Goal: Transaction & Acquisition: Purchase product/service

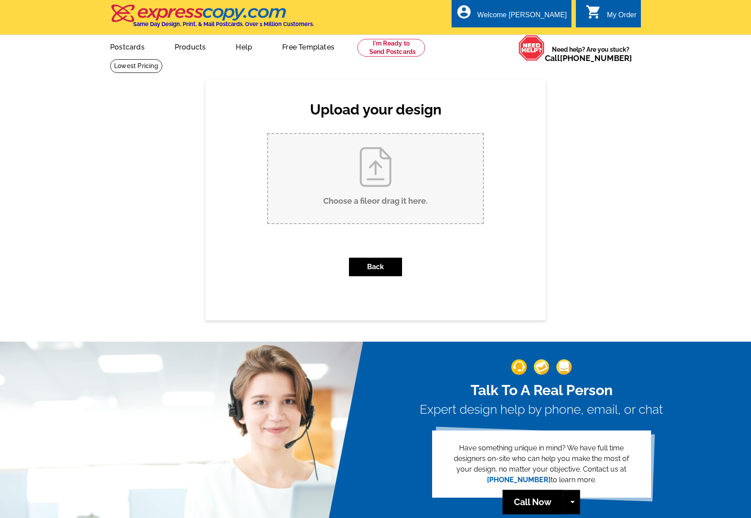
click at [380, 173] on input "Choose a file or drag it here ." at bounding box center [375, 178] width 215 height 89
type input "C:\fakepath\ELITE AUCTIONS_9x6_PreviewPC_ELITE AUCTIONS_2115 Paradise Ranch Tra…"
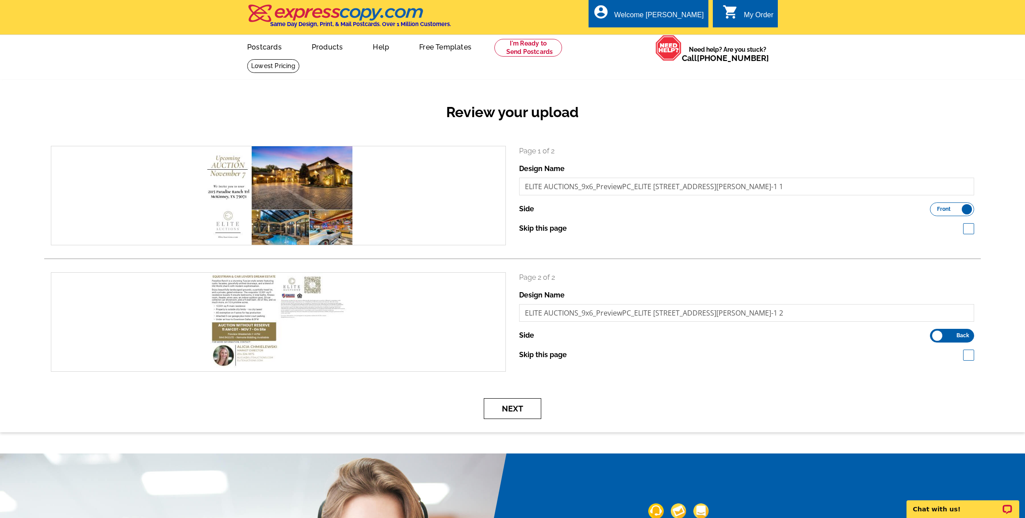
click at [527, 409] on button "Next" at bounding box center [513, 409] width 58 height 21
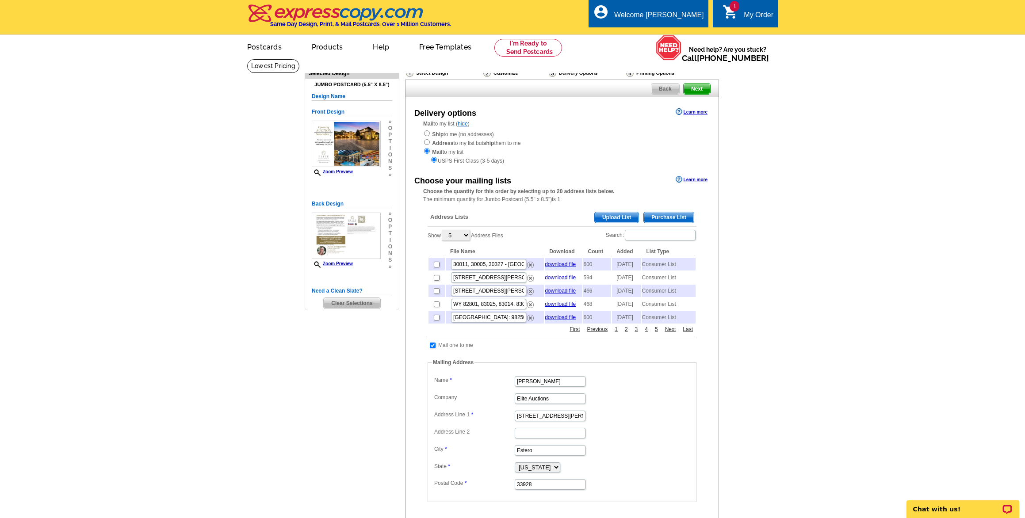
click at [663, 213] on span "Purchase List" at bounding box center [669, 217] width 50 height 11
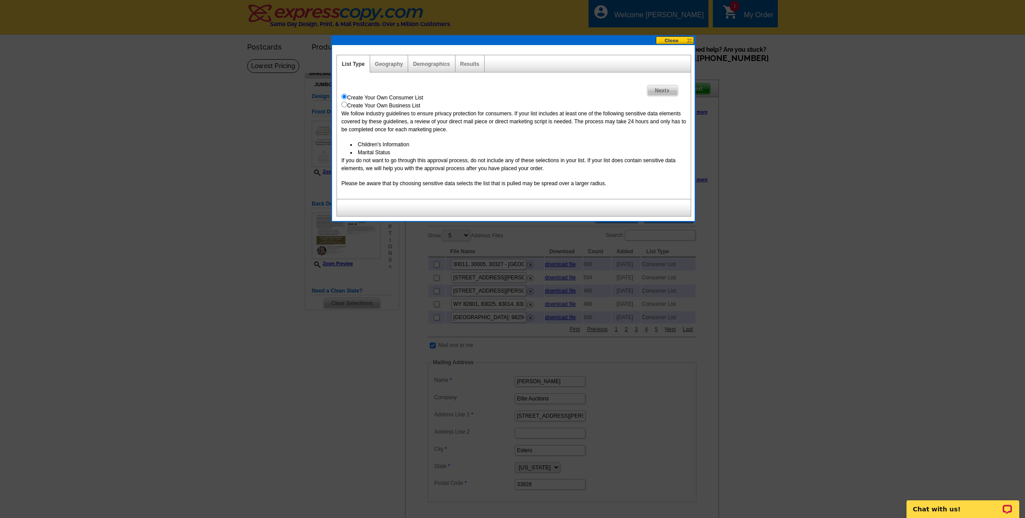
click at [669, 90] on img at bounding box center [669, 91] width 4 height 4
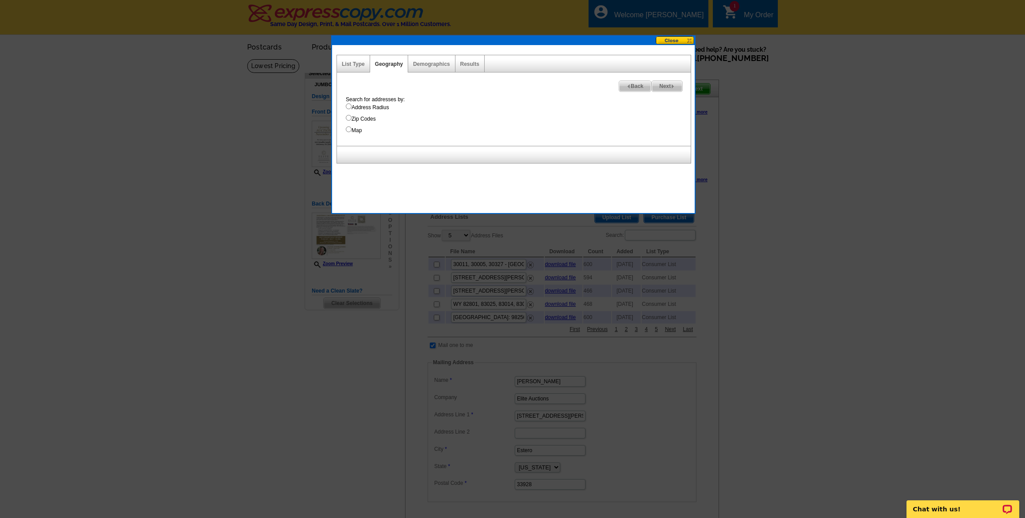
click at [349, 107] on input "Address Radius" at bounding box center [349, 107] width 6 height 6
radio input "true"
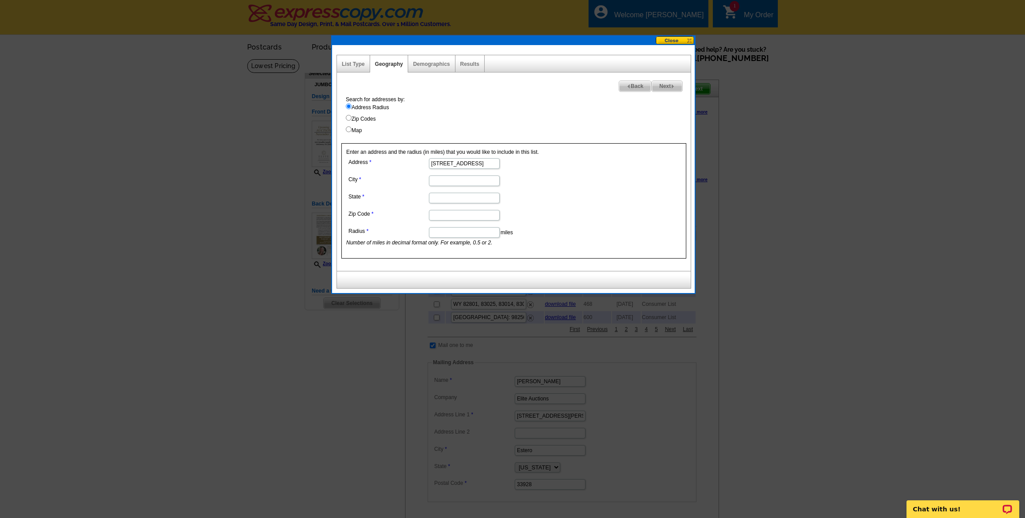
type input "2115 Paradise Ranch Trail"
type input "McKinney"
type input "TX"
type input "75071"
click at [446, 233] on input "Radius" at bounding box center [464, 232] width 71 height 11
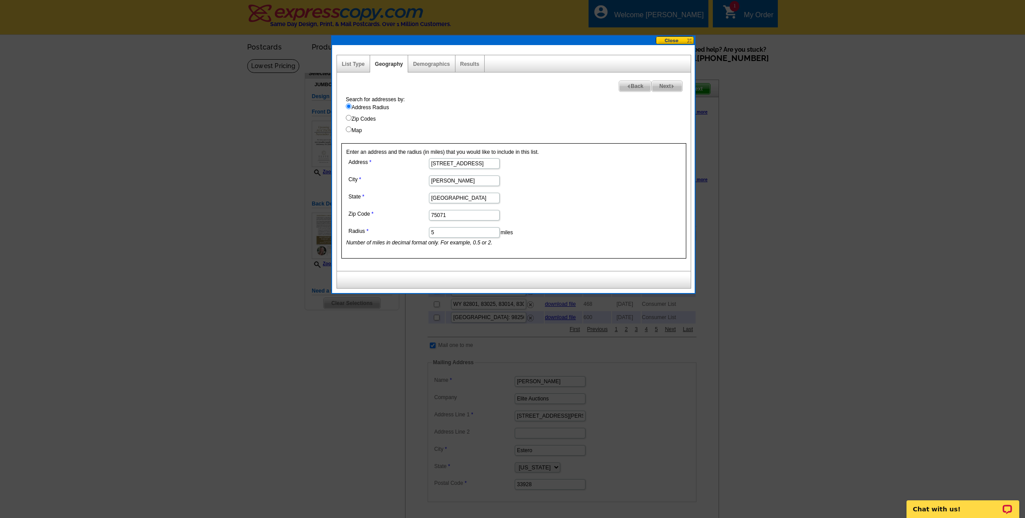
type input "5"
click at [670, 86] on span "Next" at bounding box center [667, 86] width 31 height 11
select select
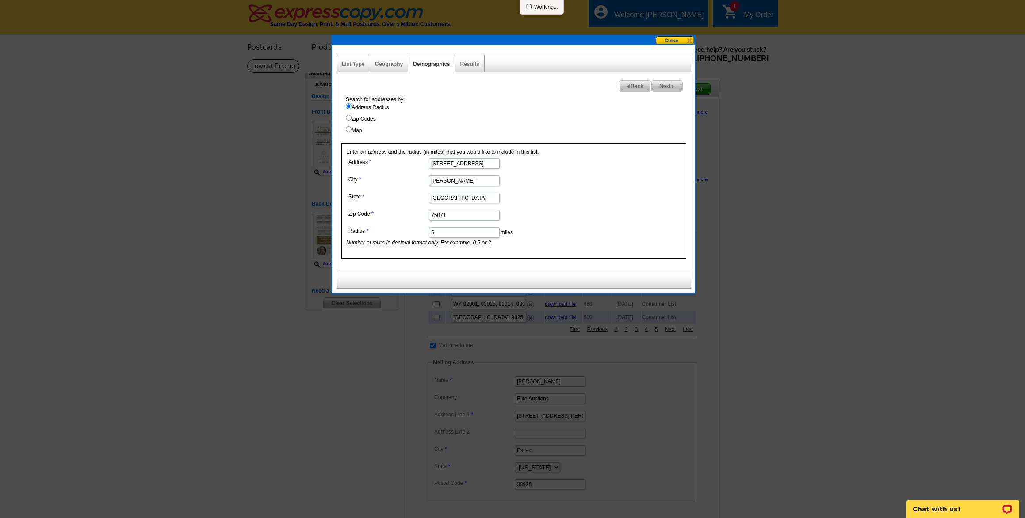
select select
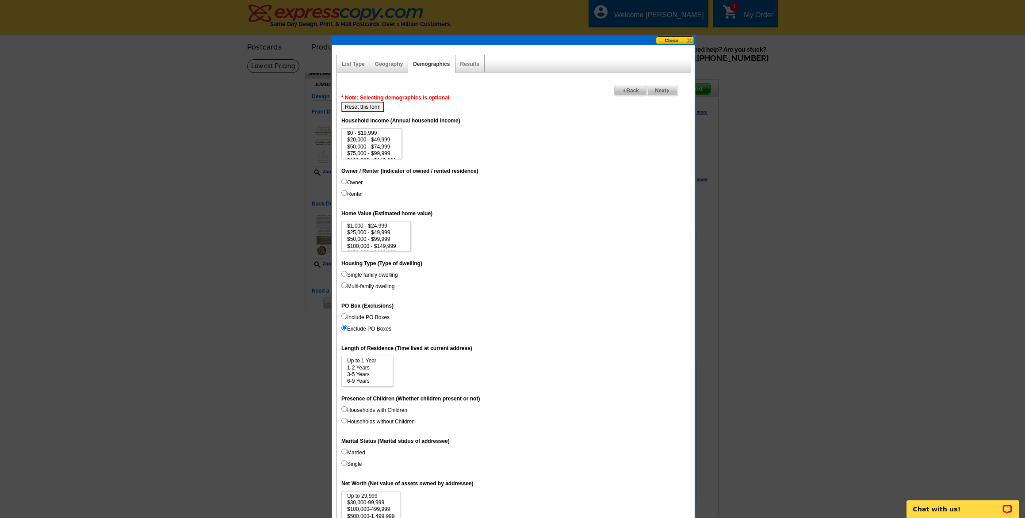
scroll to position [40, 0]
click at [373, 153] on option "$1,000,000+" at bounding box center [371, 155] width 51 height 7
select select "1000000"
click at [372, 244] on option "$3,000,000+" at bounding box center [376, 247] width 60 height 7
select select "3000000"
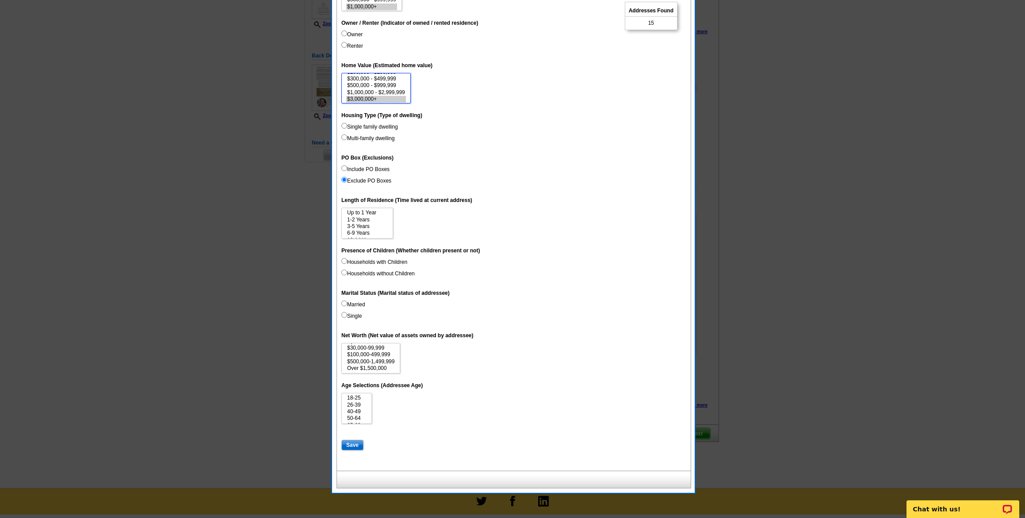
scroll to position [169, 0]
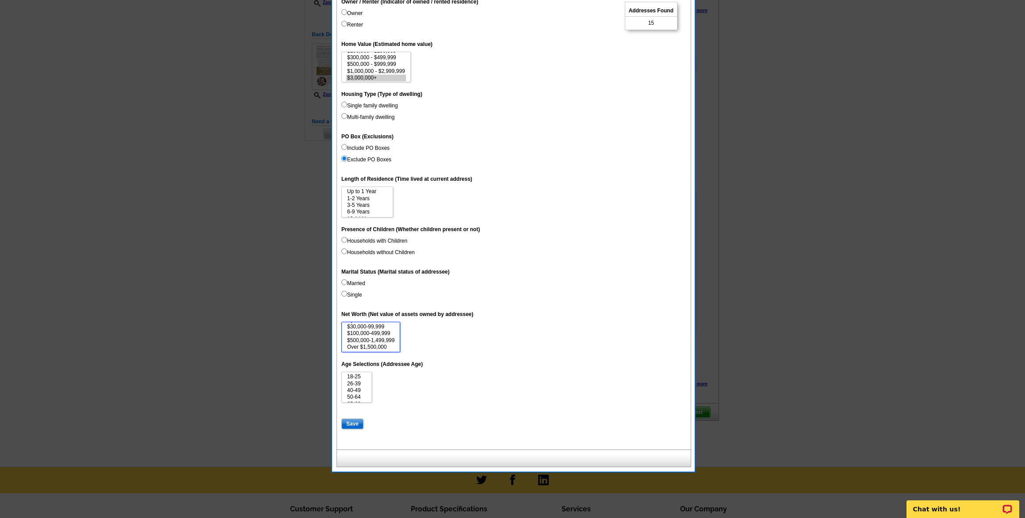
click at [381, 344] on option "Over $1,500,000" at bounding box center [370, 347] width 49 height 7
select select "1500000"
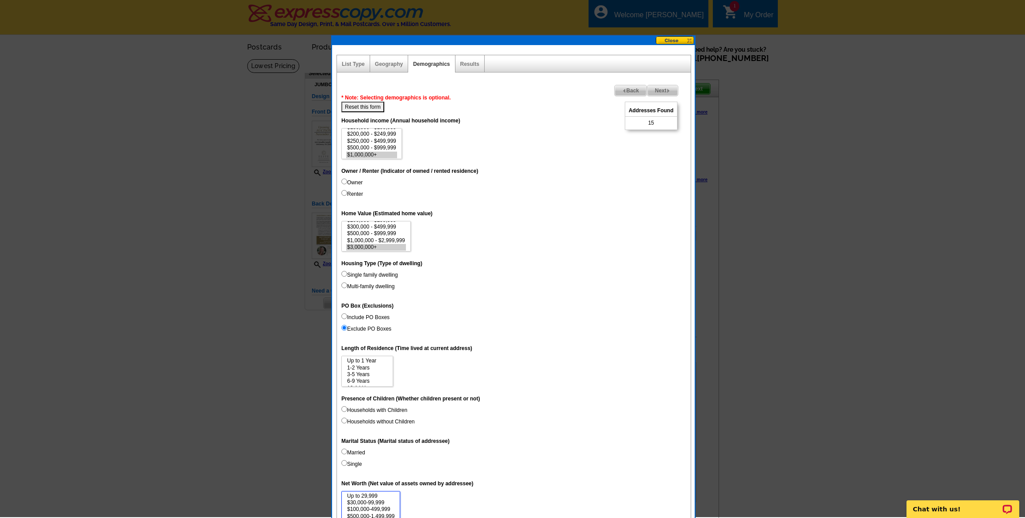
scroll to position [0, 0]
click at [628, 88] on span "Back" at bounding box center [631, 90] width 32 height 11
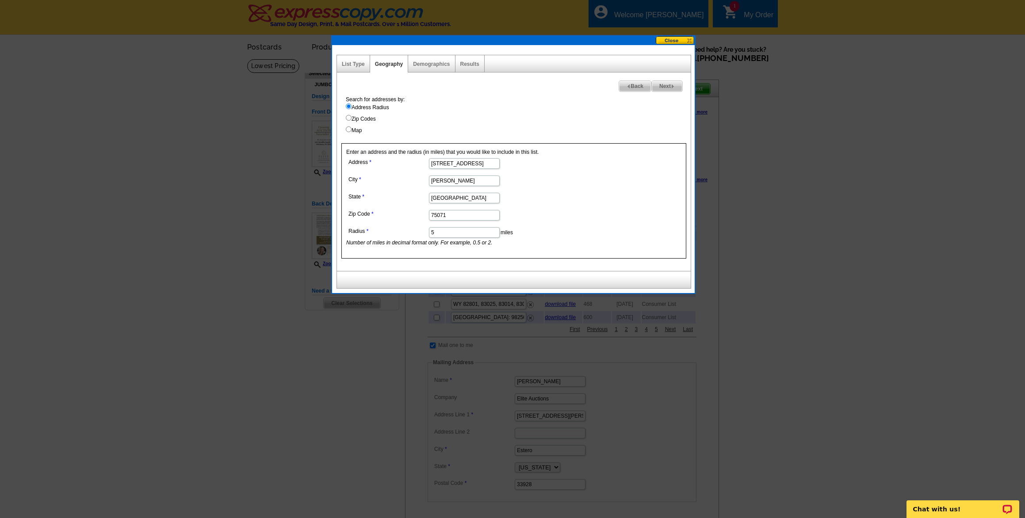
drag, startPoint x: 439, startPoint y: 232, endPoint x: 409, endPoint y: 229, distance: 30.2
click at [409, 229] on dl "Address 2115 Paradise Ranch Trail City McKinney State TX Zip Code 75071 Radius …" at bounding box center [463, 201] width 235 height 91
type input "10"
click at [663, 84] on span "Next" at bounding box center [667, 86] width 31 height 11
select select
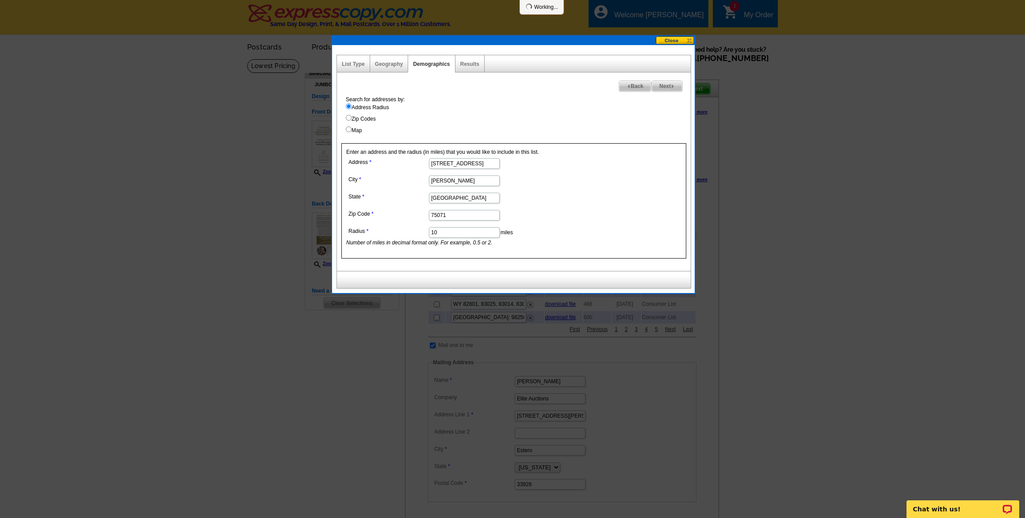
select select
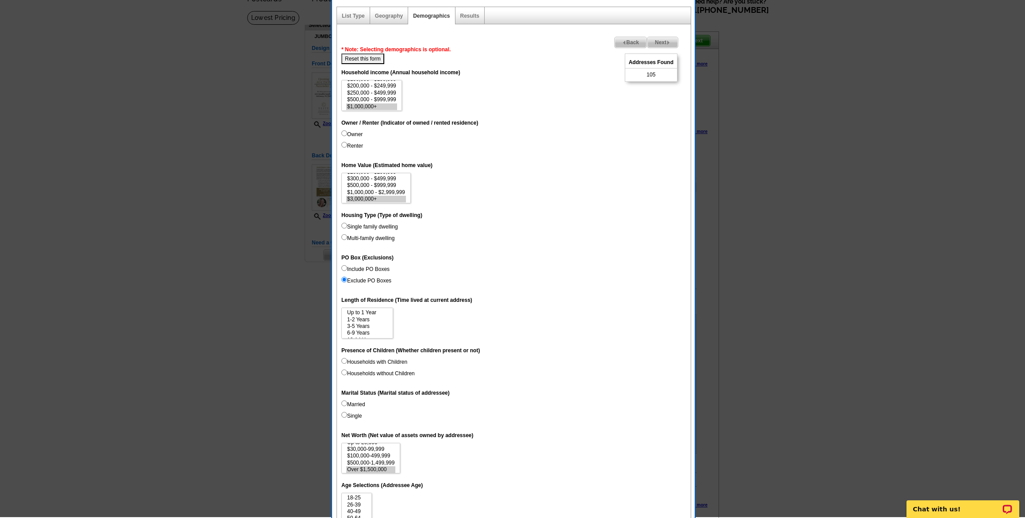
scroll to position [50, 0]
click at [627, 42] on span "Back" at bounding box center [631, 41] width 32 height 11
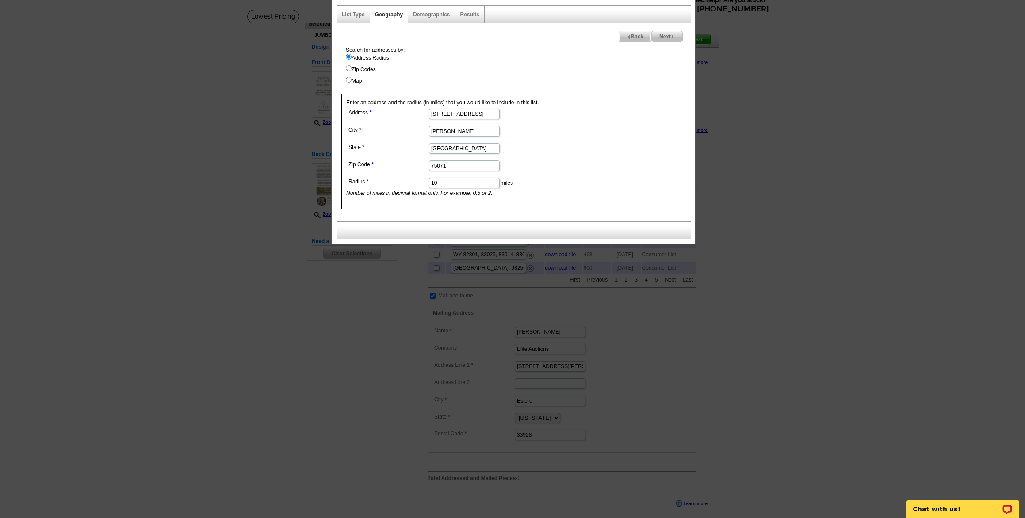
drag, startPoint x: 462, startPoint y: 183, endPoint x: 406, endPoint y: 178, distance: 56.4
click at [406, 178] on dl "Address 2115 Paradise Ranch Trail City McKinney State TX Zip Code 75071 Radius …" at bounding box center [463, 152] width 235 height 91
type input "20"
click at [664, 36] on span "Next" at bounding box center [667, 36] width 31 height 11
select select
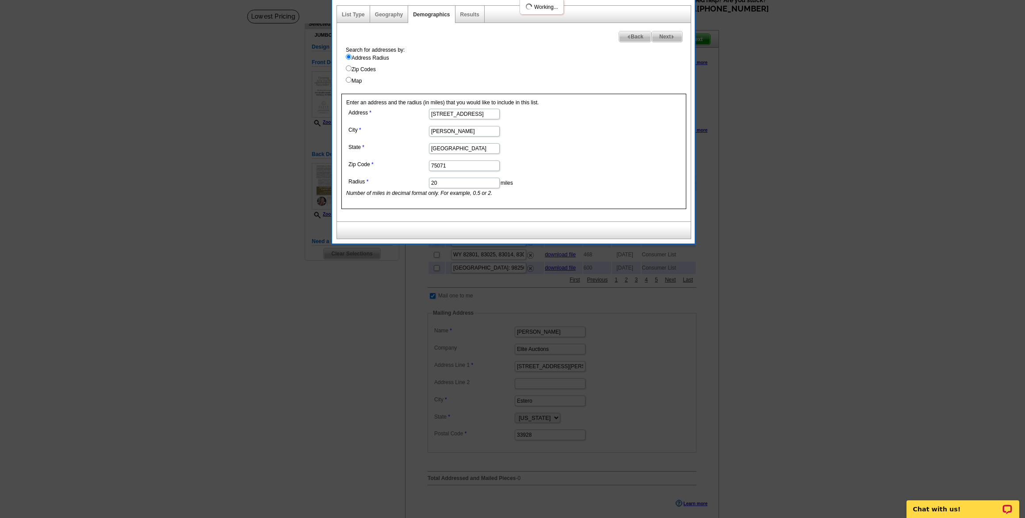
select select
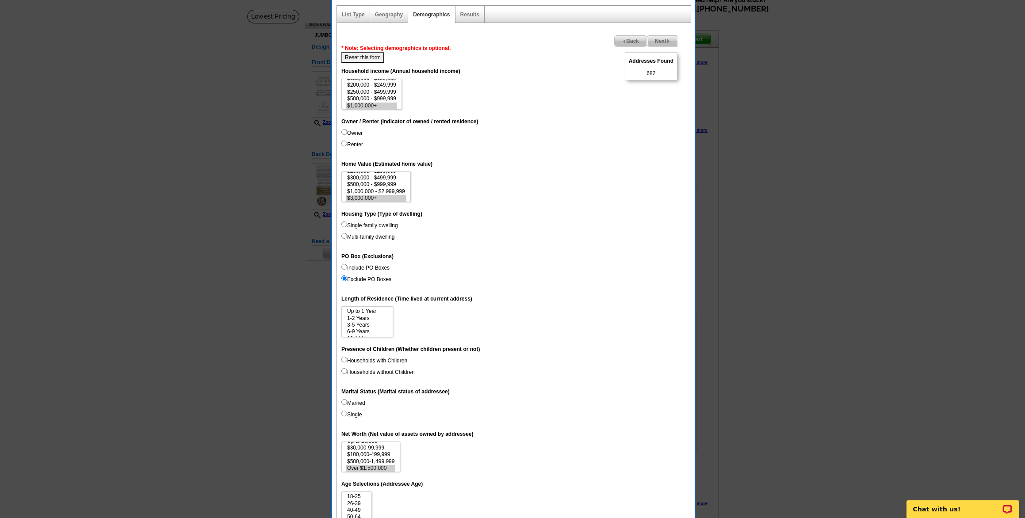
click at [631, 40] on span "Back" at bounding box center [631, 41] width 32 height 11
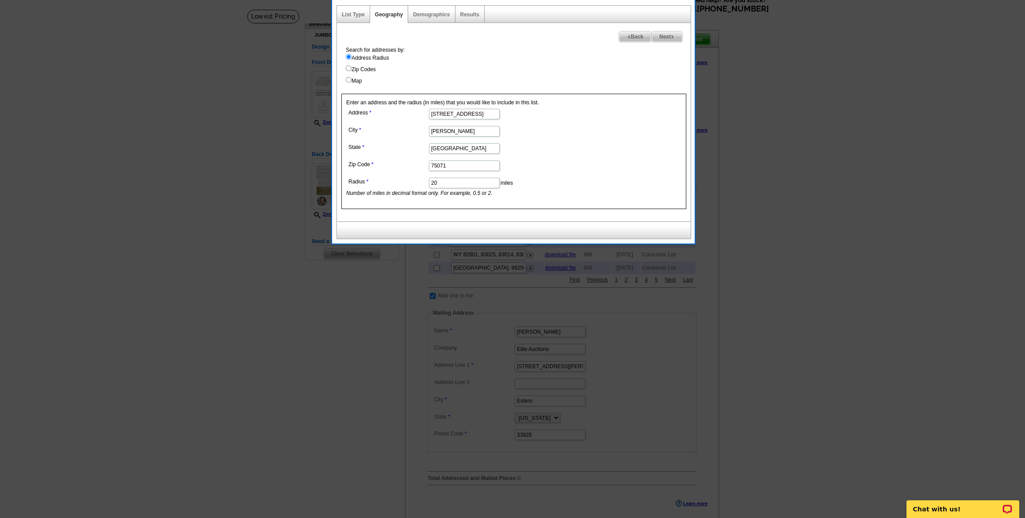
drag, startPoint x: 440, startPoint y: 182, endPoint x: 414, endPoint y: 181, distance: 26.1
click at [414, 181] on dl "Address 2115 Paradise Ranch Trail City McKinney State TX Zip Code 75071 Radius …" at bounding box center [463, 152] width 235 height 91
type input "15"
click at [604, 135] on form "Address 2115 Paradise Ranch Trail City McKinney State TX Zip Code 75071 Radius …" at bounding box center [513, 152] width 335 height 91
click at [669, 36] on span "Next" at bounding box center [667, 36] width 31 height 11
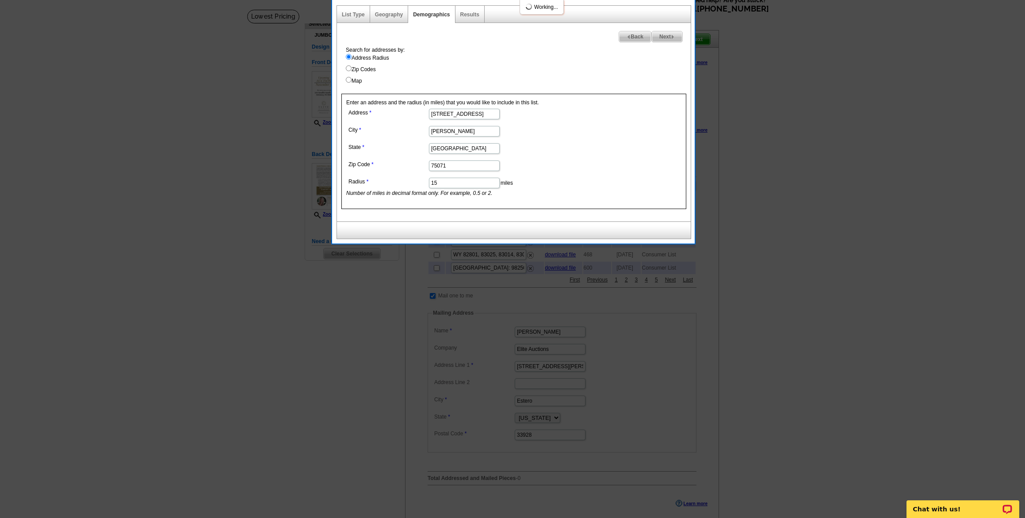
select select
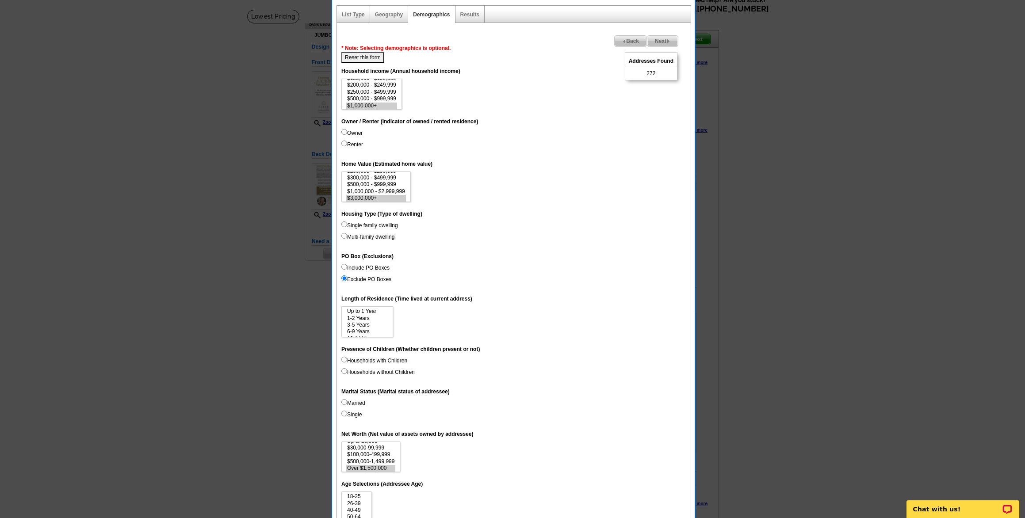
click at [634, 41] on span "Back" at bounding box center [631, 41] width 32 height 11
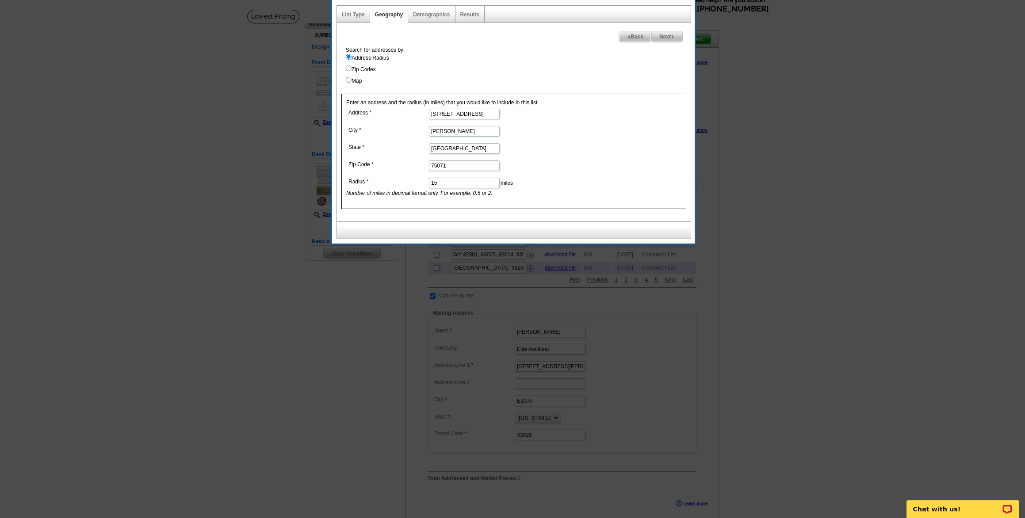
drag, startPoint x: 447, startPoint y: 185, endPoint x: 396, endPoint y: 175, distance: 52.8
click at [396, 175] on dl "Address 2115 Paradise Ranch Trail City McKinney State TX Zip Code 75071 Radius …" at bounding box center [463, 152] width 235 height 91
type input "20"
click at [666, 33] on span "Next" at bounding box center [667, 36] width 31 height 11
select select
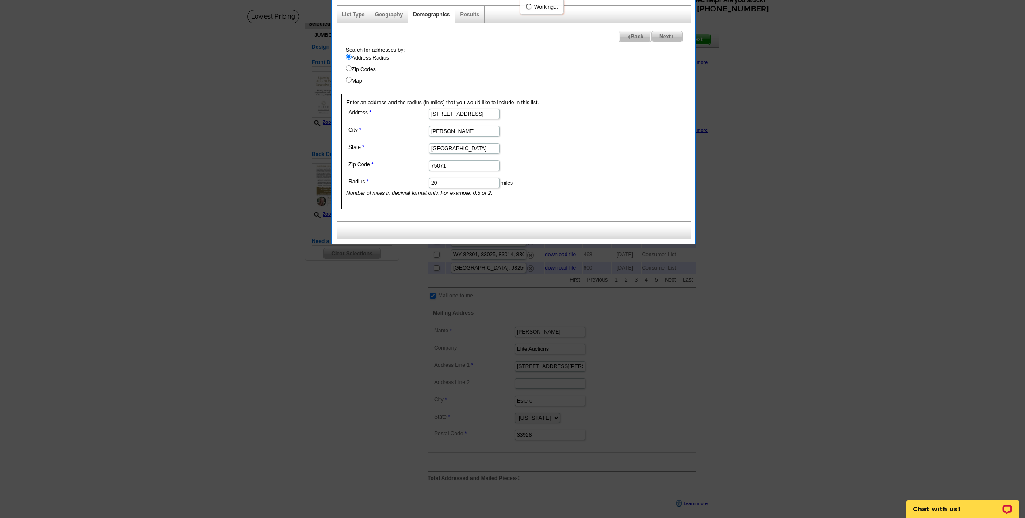
select select
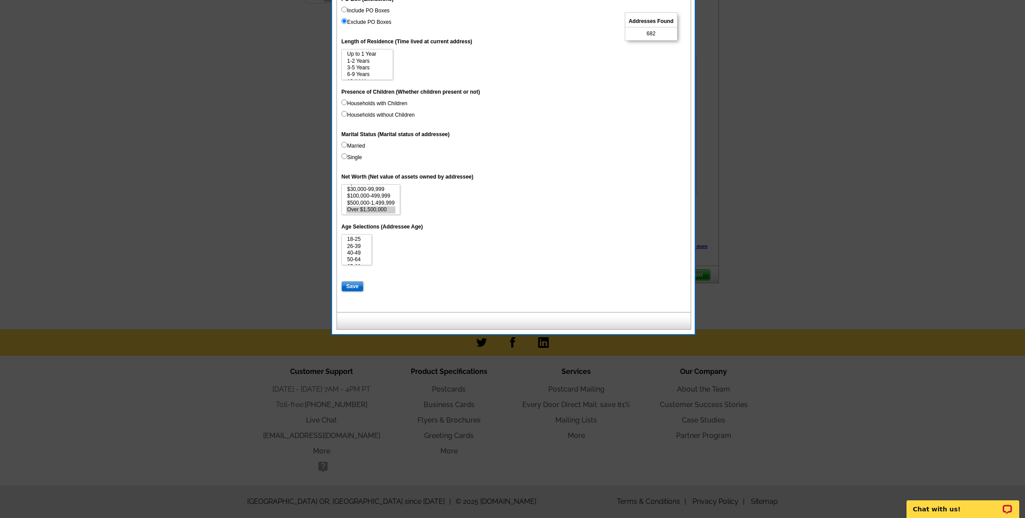
scroll to position [318, 0]
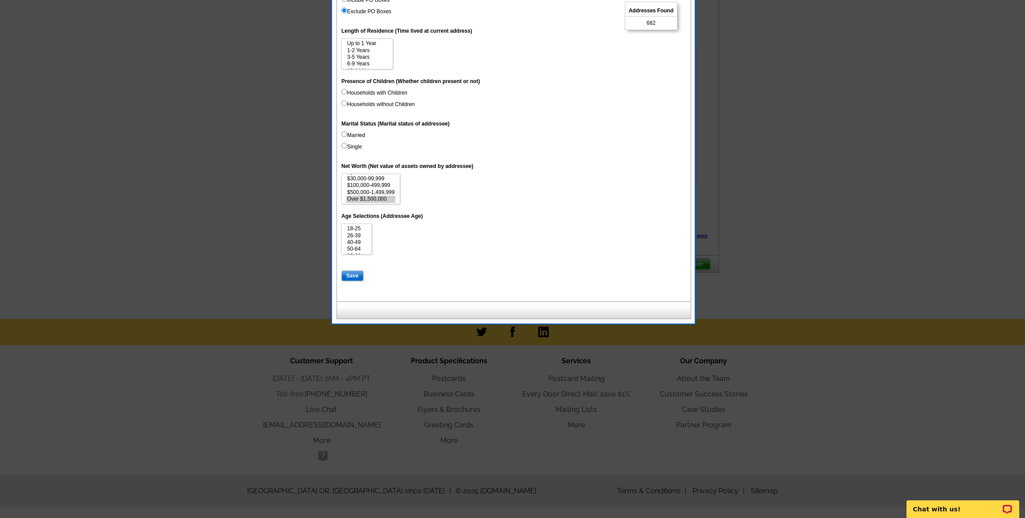
click at [356, 271] on input "Save" at bounding box center [353, 276] width 22 height 11
select select
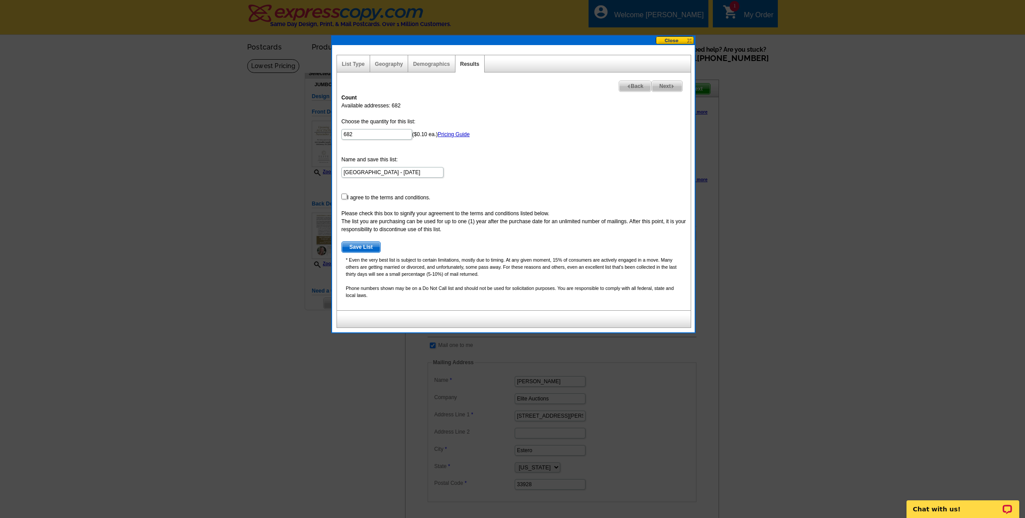
scroll to position [0, 0]
drag, startPoint x: 353, startPoint y: 133, endPoint x: 381, endPoint y: 133, distance: 28.8
click at [381, 133] on input "682" at bounding box center [377, 134] width 71 height 11
type input "600"
click at [528, 145] on form "Choose the quantity for this list: 600 ($0.10 ea.) Pricing Guide Name and save …" at bounding box center [514, 185] width 345 height 135
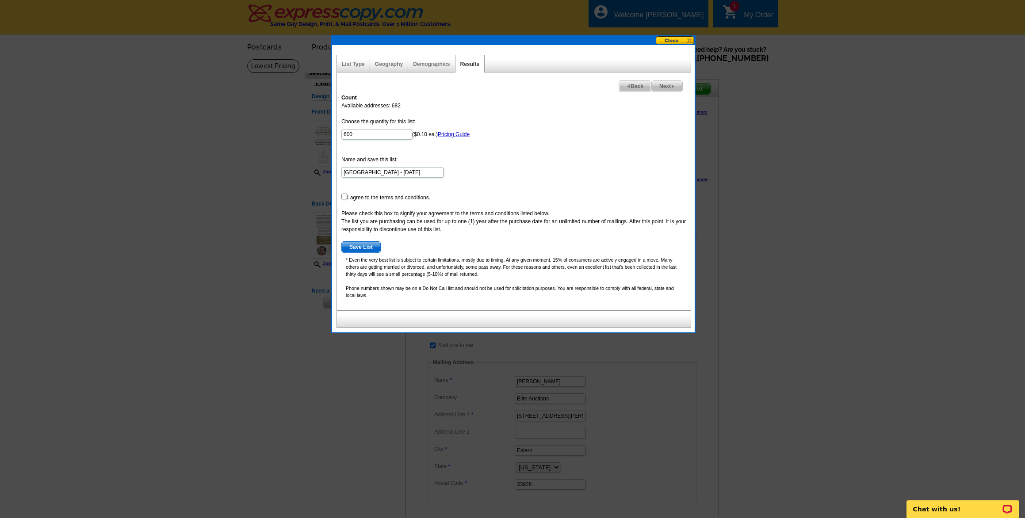
click at [343, 198] on input "checkbox" at bounding box center [345, 197] width 6 height 6
checkbox input "true"
click at [363, 247] on span "Save List" at bounding box center [361, 247] width 38 height 11
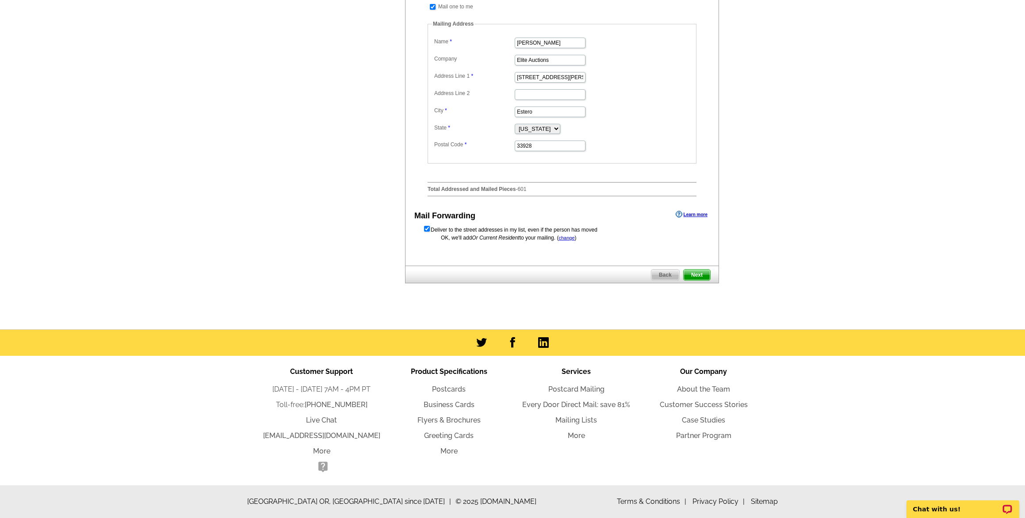
scroll to position [350, 0]
click at [700, 274] on span "Next" at bounding box center [697, 275] width 27 height 11
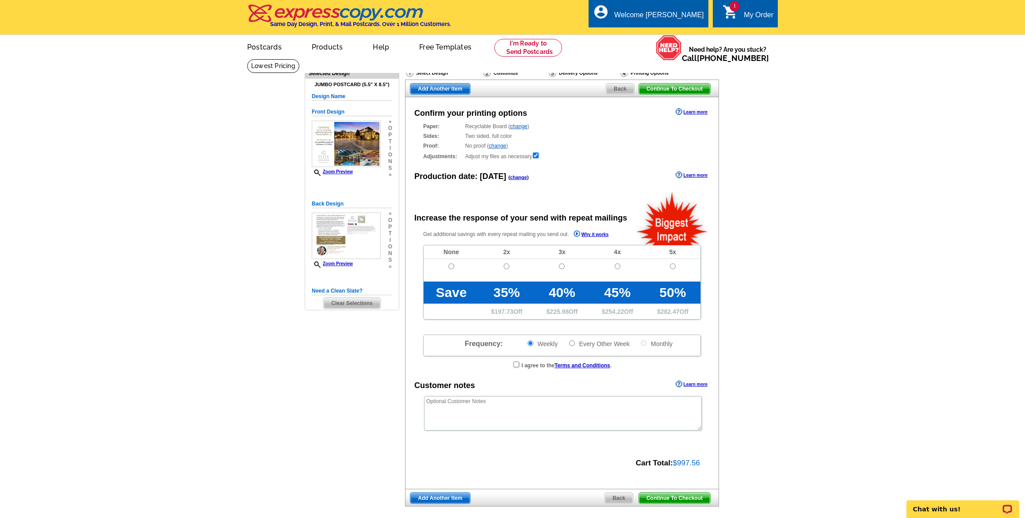
radio input "false"
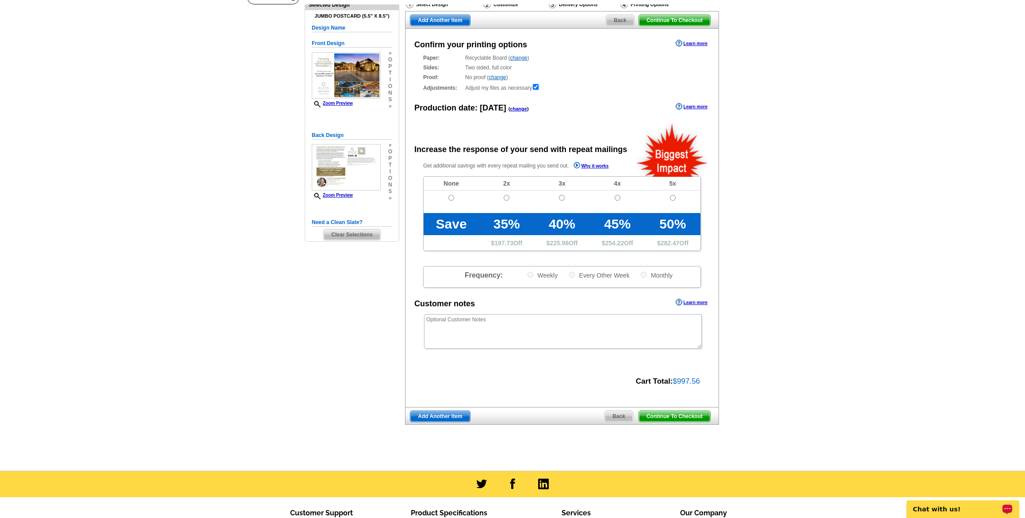
scroll to position [69, 0]
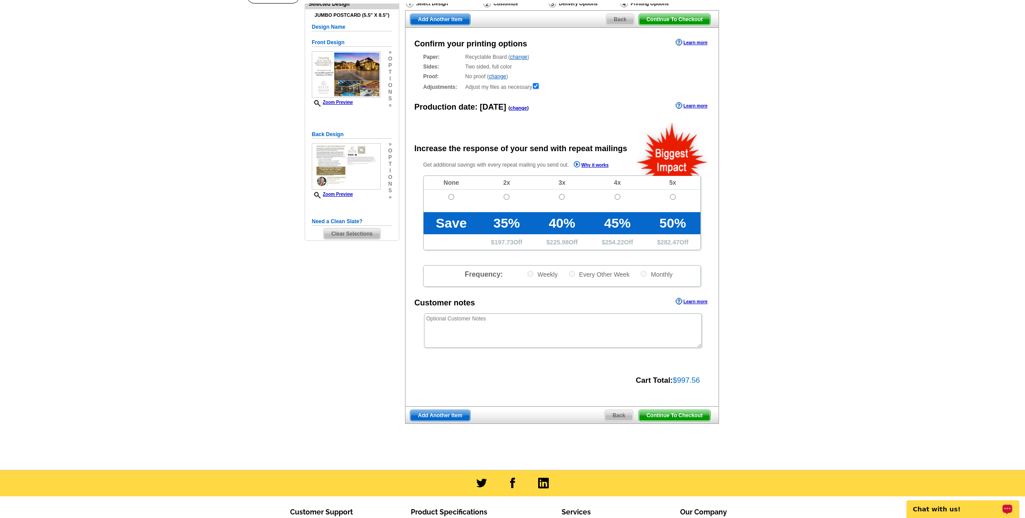
click at [689, 413] on span "Continue To Checkout" at bounding box center [674, 416] width 71 height 11
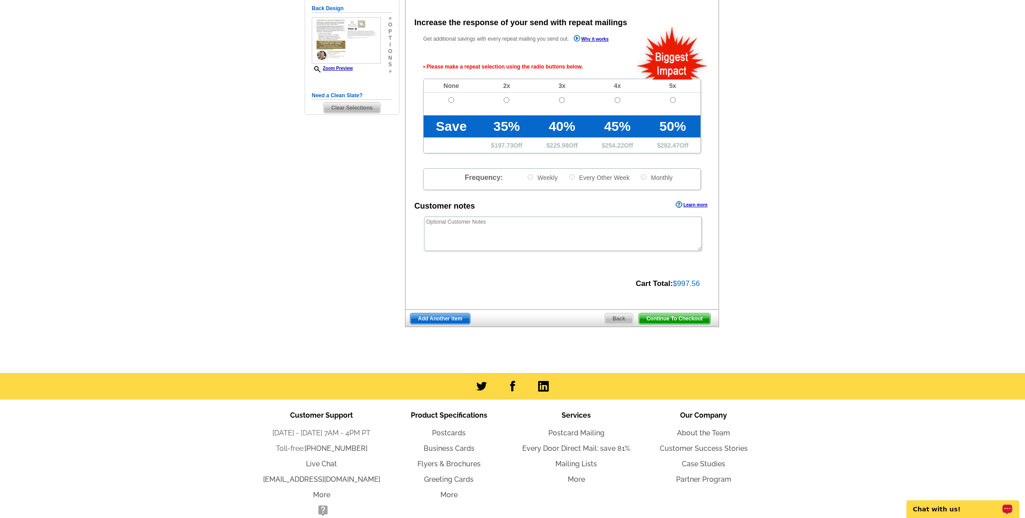
scroll to position [196, 0]
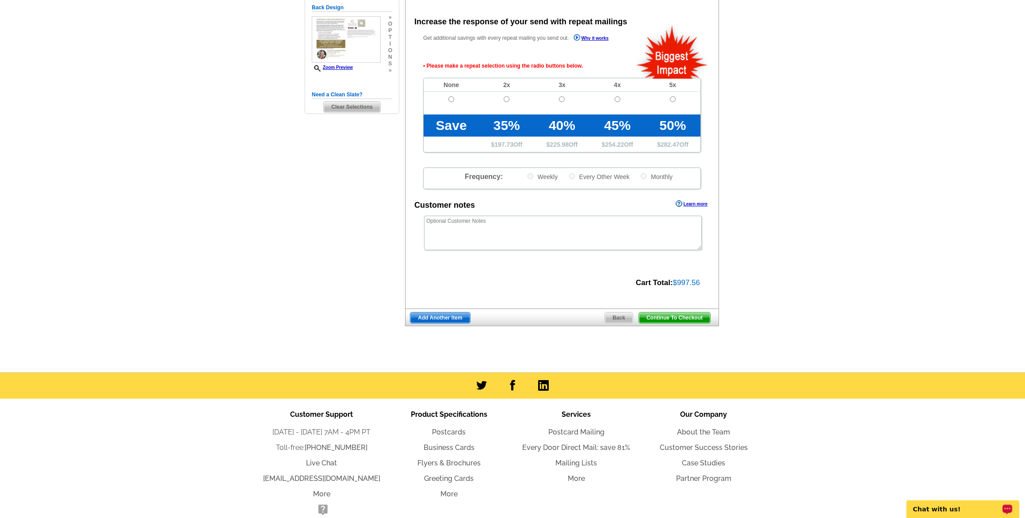
click at [451, 99] on input "radio" at bounding box center [452, 99] width 6 height 6
radio input "true"
click at [674, 314] on span "Continue To Checkout" at bounding box center [674, 318] width 71 height 11
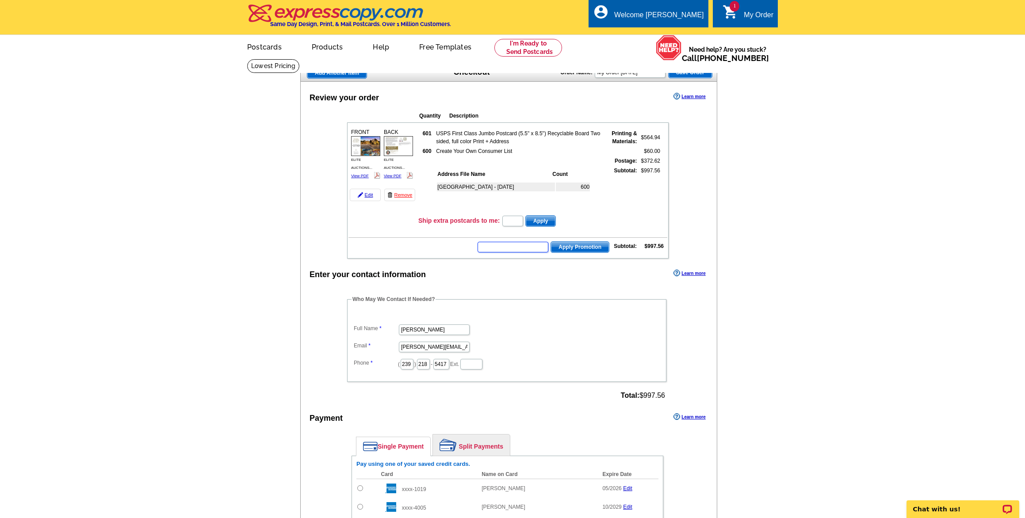
click at [533, 246] on input "text" at bounding box center [513, 247] width 71 height 11
type input "CHAT20"
click at [591, 248] on span "Apply Promotion" at bounding box center [580, 247] width 58 height 11
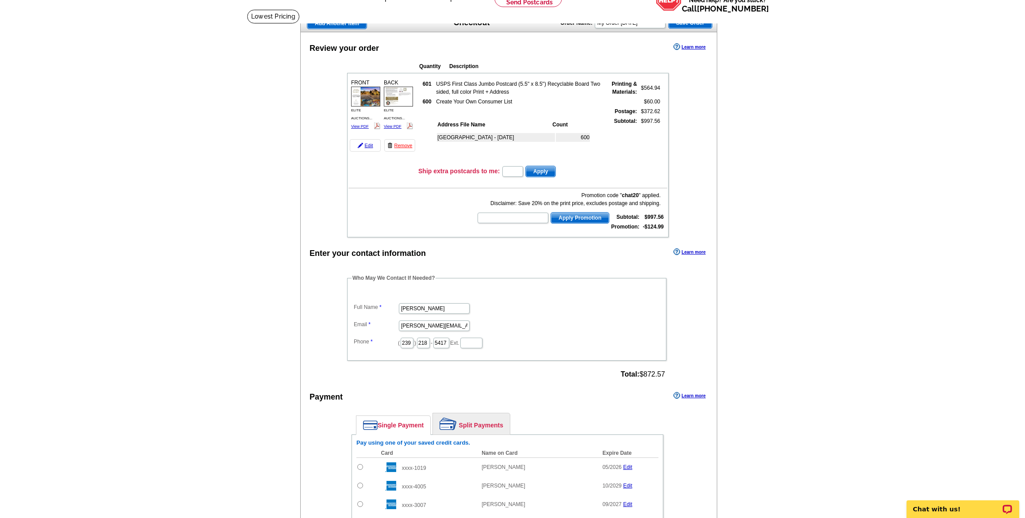
scroll to position [170, 0]
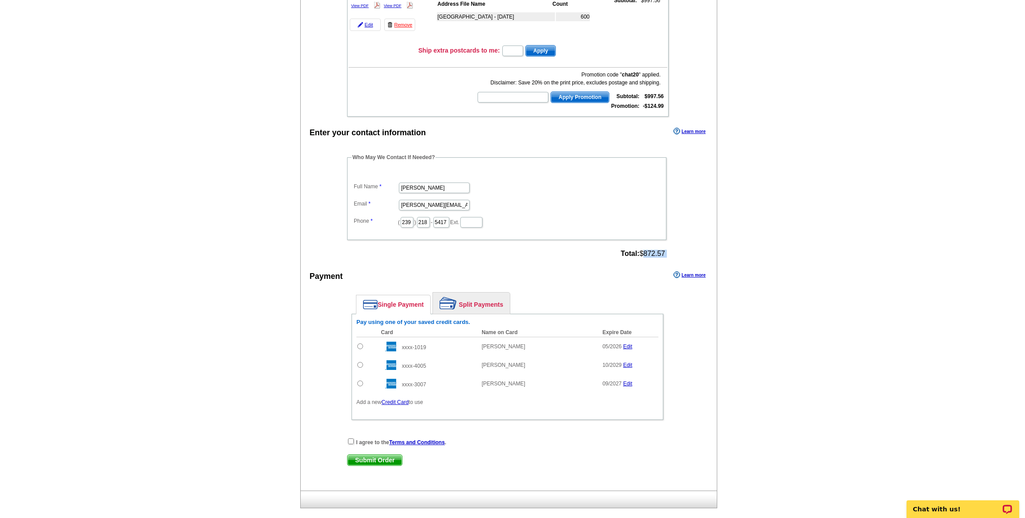
drag, startPoint x: 641, startPoint y: 253, endPoint x: 671, endPoint y: 255, distance: 29.7
click at [671, 255] on div "Who May We Contact If Needed? Full Name Kristoffer Stewart Email Kris@eliteauct…" at bounding box center [508, 207] width 356 height 107
click at [666, 254] on div "Total: $872.57" at bounding box center [643, 253] width 50 height 13
click at [640, 253] on span "Total: $872.57" at bounding box center [643, 254] width 44 height 8
drag, startPoint x: 360, startPoint y: 347, endPoint x: 358, endPoint y: 359, distance: 11.6
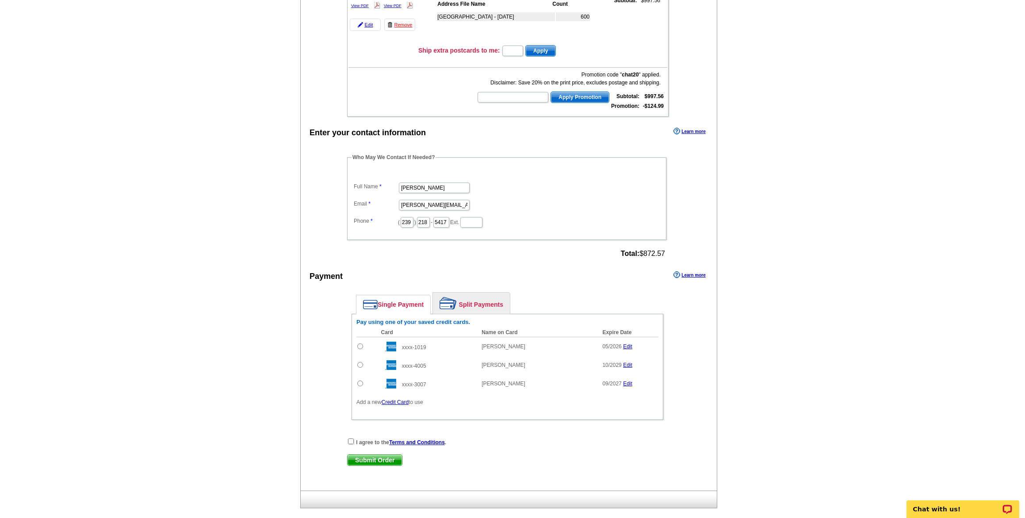
click at [360, 347] on input "radio" at bounding box center [360, 347] width 6 height 6
radio input "true"
click at [349, 441] on input "checkbox" at bounding box center [351, 442] width 6 height 6
checkbox input "true"
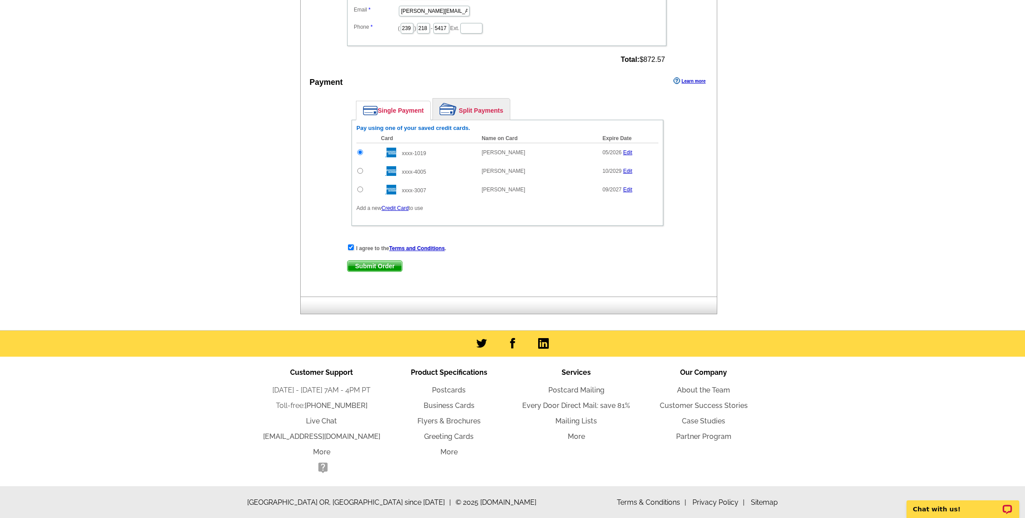
scroll to position [364, 0]
click at [384, 266] on span "Submit Order" at bounding box center [375, 266] width 54 height 11
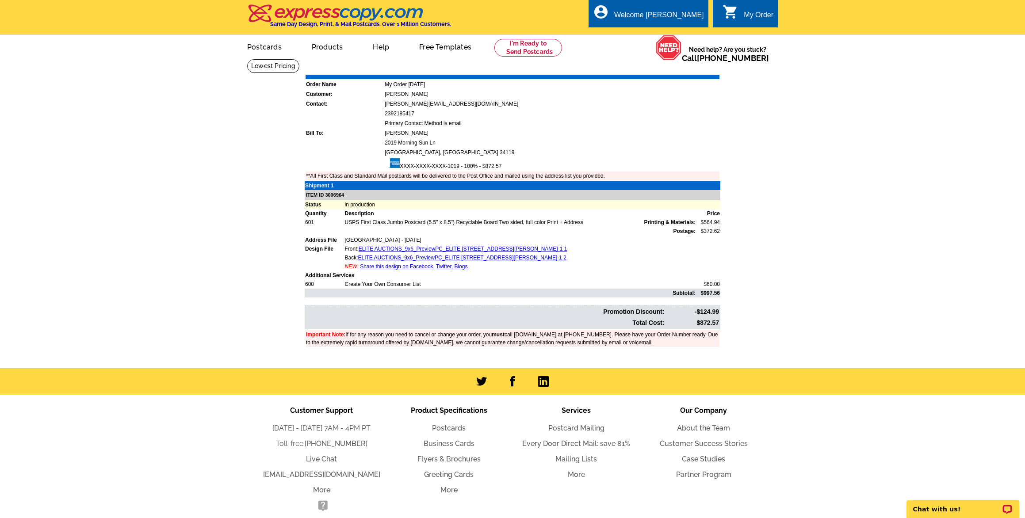
click at [641, 69] on link "Download Invoice" at bounding box center [641, 69] width 63 height 8
